Goal: Transaction & Acquisition: Download file/media

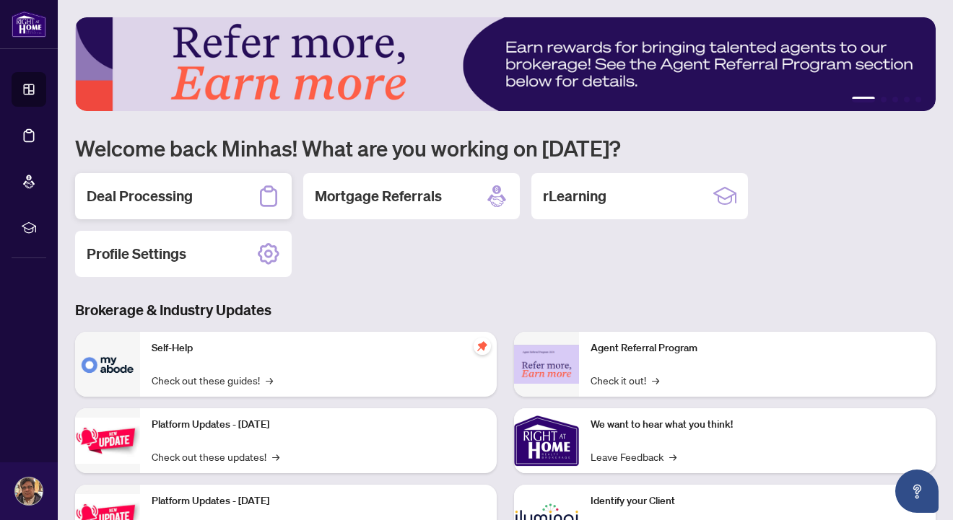
click at [209, 185] on div "Deal Processing" at bounding box center [183, 196] width 216 height 46
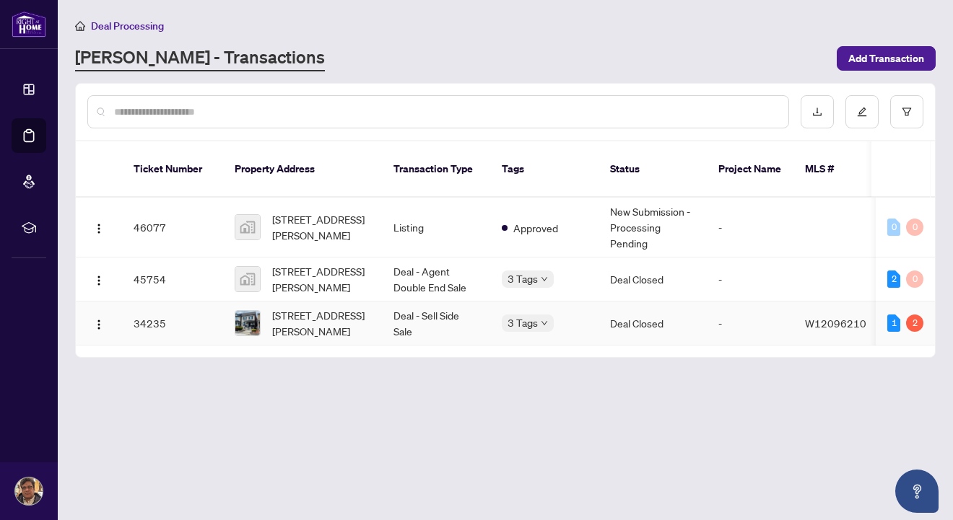
click at [219, 315] on td "34235" at bounding box center [172, 324] width 101 height 44
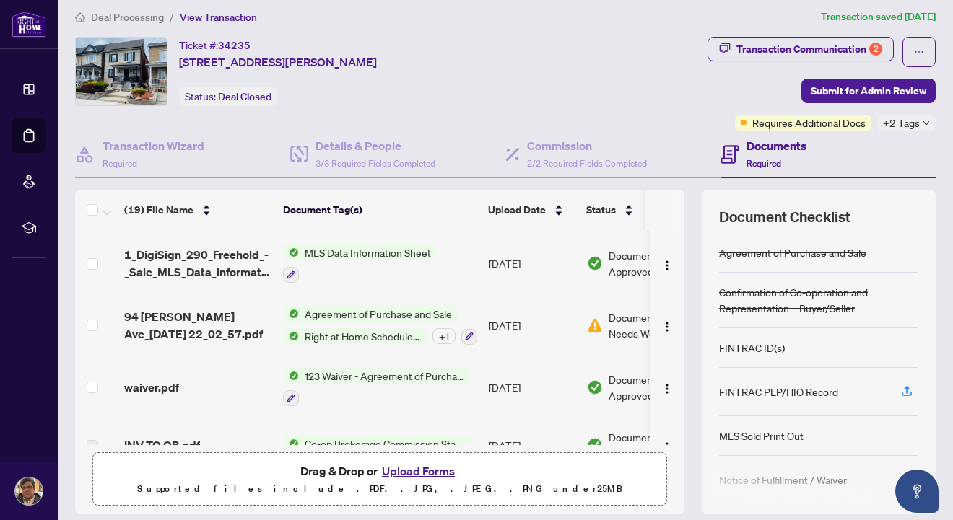
scroll to position [852, 0]
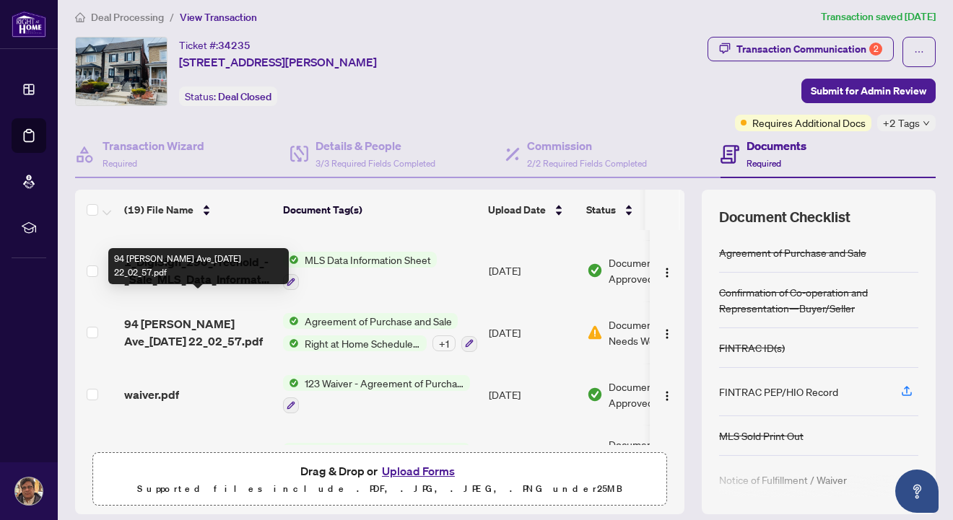
click at [182, 315] on span "94 Wallace Ave_2025-05-08 22_02_57.pdf" at bounding box center [197, 332] width 147 height 35
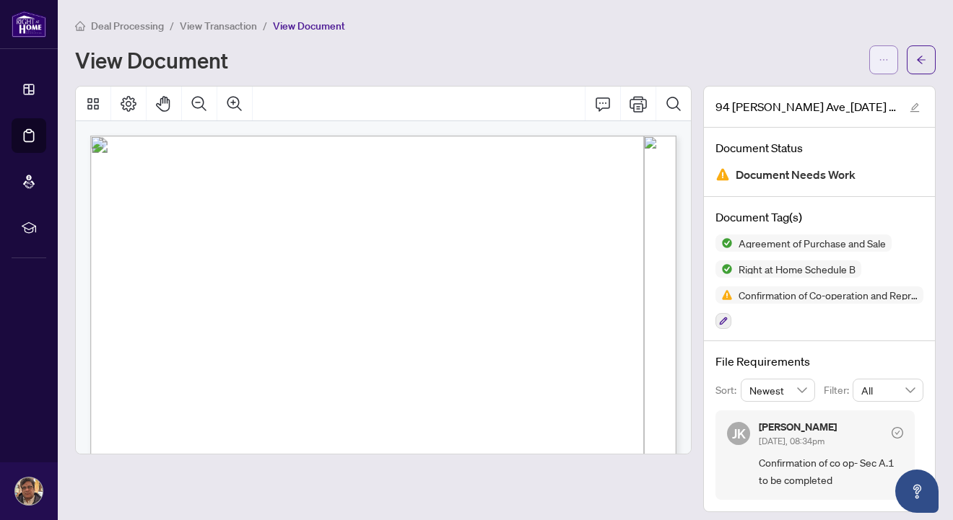
click at [870, 60] on button "button" at bounding box center [883, 59] width 29 height 29
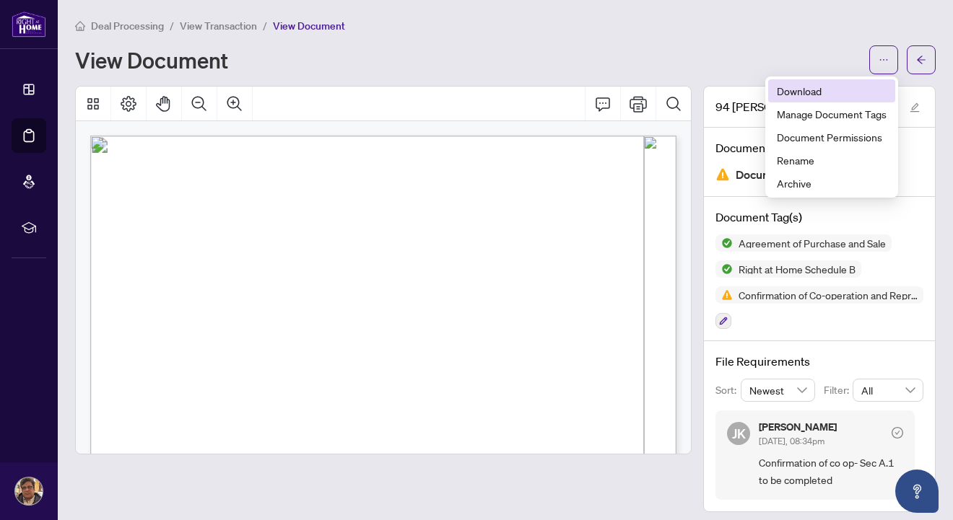
click at [856, 89] on span "Download" at bounding box center [831, 91] width 110 height 16
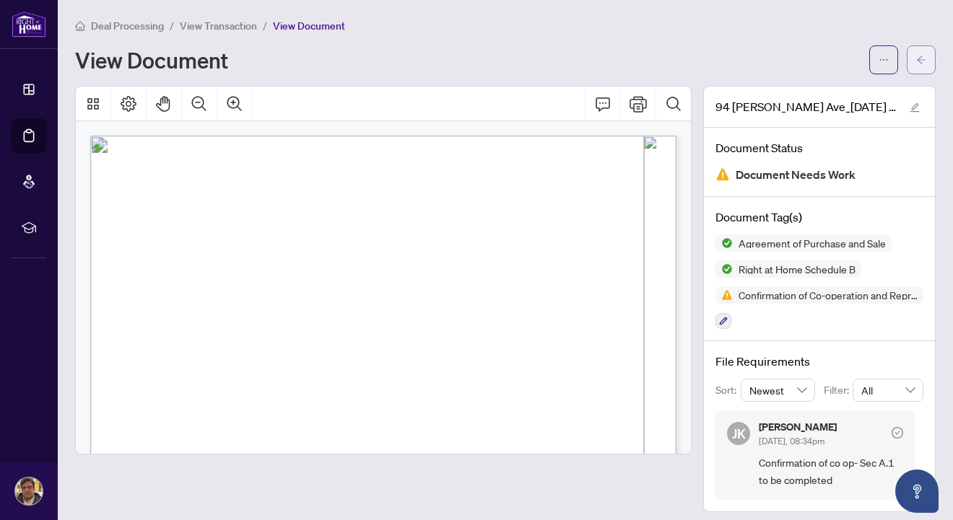
click at [913, 67] on button "button" at bounding box center [920, 59] width 29 height 29
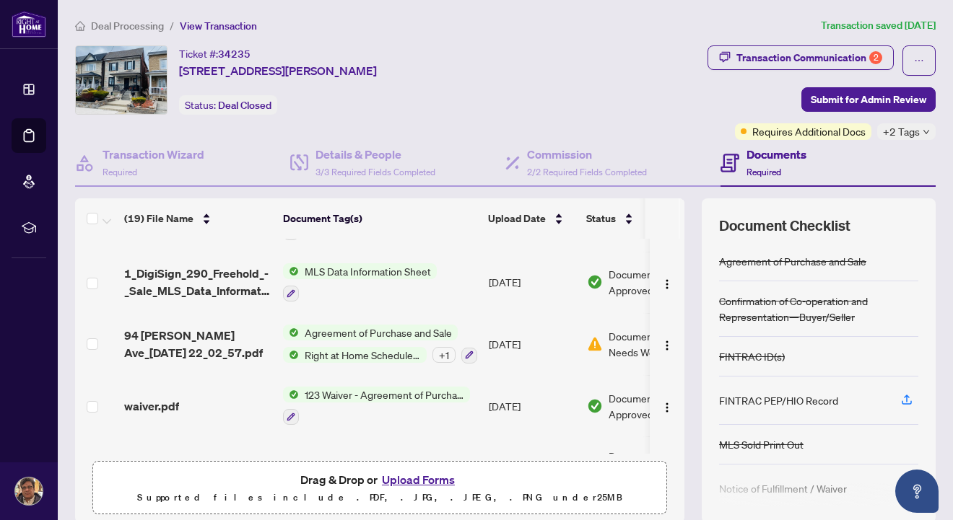
scroll to position [930, 0]
